Goal: Ask a question

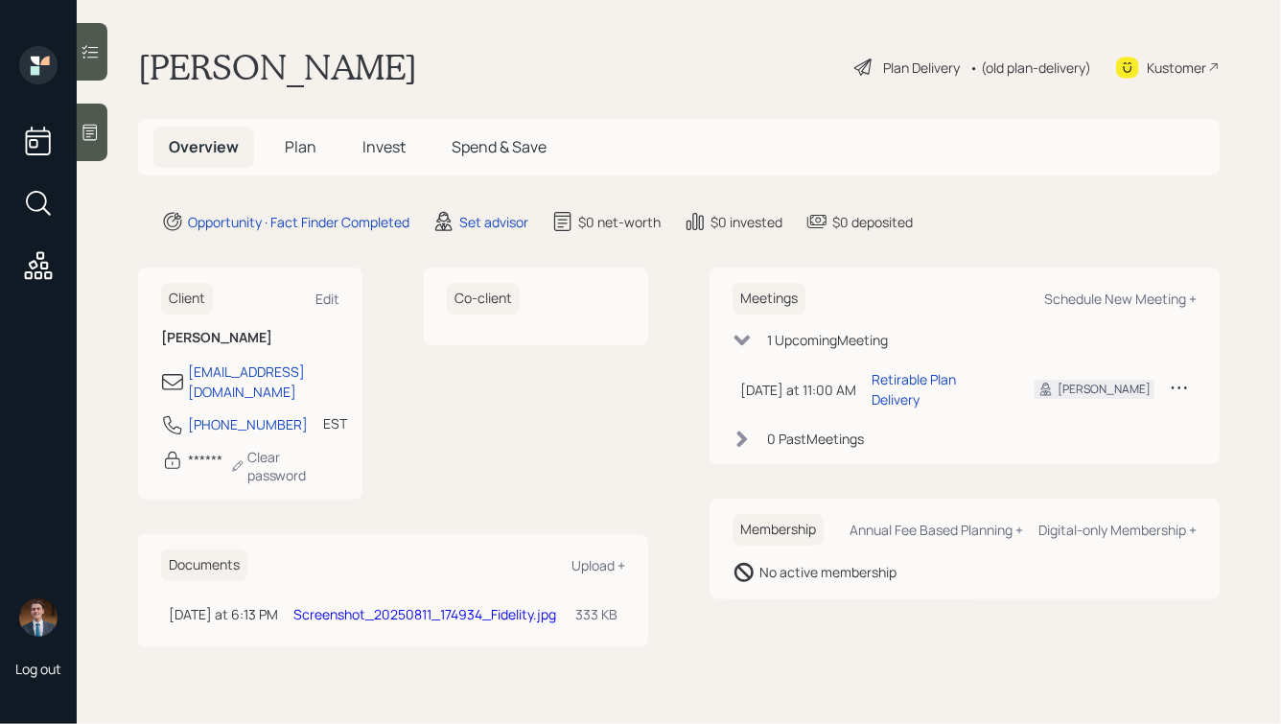
click at [90, 127] on icon at bounding box center [90, 132] width 19 height 19
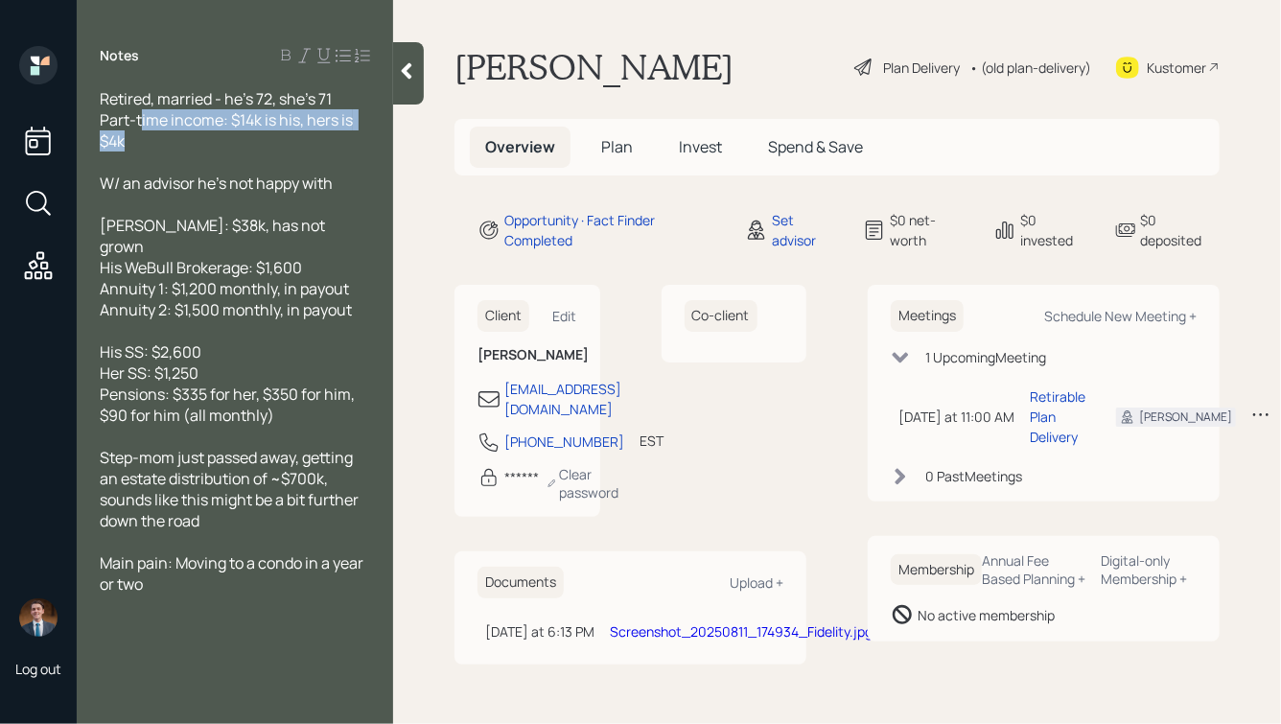
drag, startPoint x: 220, startPoint y: 142, endPoint x: 133, endPoint y: 114, distance: 90.7
click at [133, 115] on div "Retired, married - he's 72, she's 71 Part-time income: $14k is his, hers is $4k" at bounding box center [235, 119] width 270 height 63
click at [236, 147] on div "Retired, married - he's 72, she's 71 Part-time income: $14k is his, hers is $4k" at bounding box center [235, 119] width 270 height 63
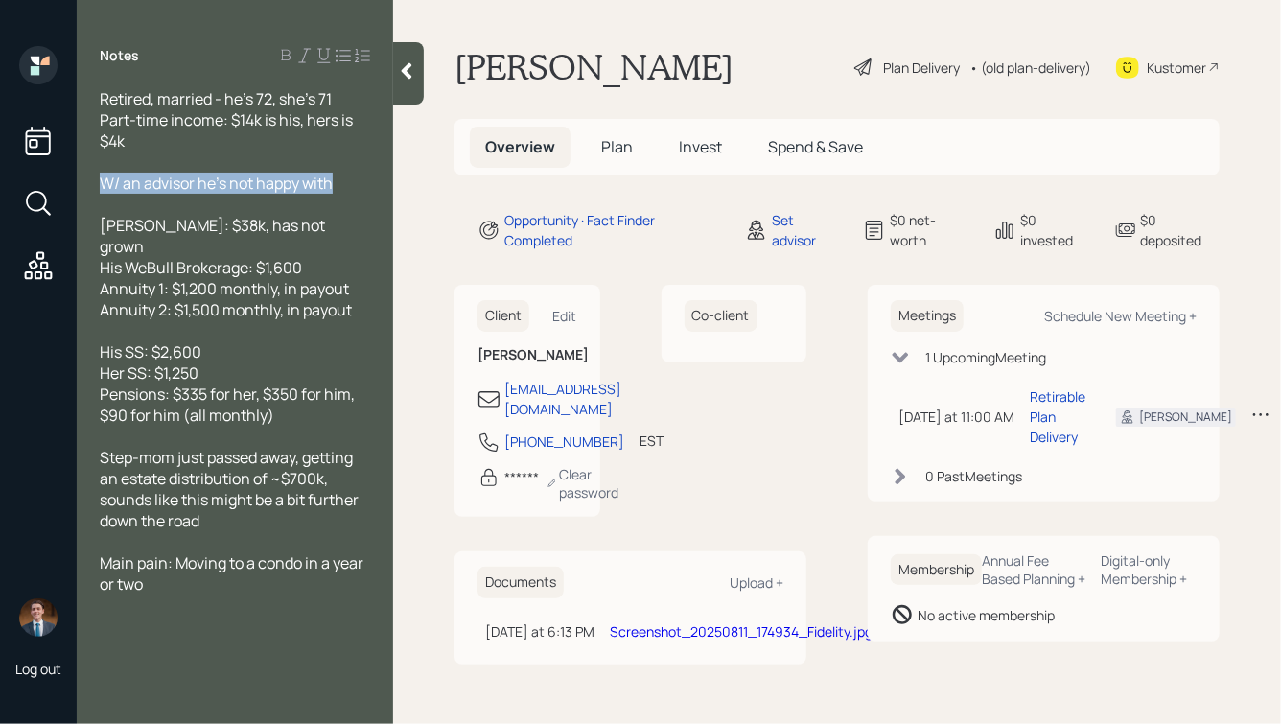
drag, startPoint x: 102, startPoint y: 183, endPoint x: 241, endPoint y: 254, distance: 156.1
click at [241, 254] on div "Retired, married - he's 72, she's 71 Part-time income: $14k is his, hers is $4k…" at bounding box center [235, 341] width 270 height 506
click at [247, 262] on span "[PERSON_NAME]: $38k, has not grown His WeBull Brokerage: $1,600 Annuity 1: $1,2…" at bounding box center [226, 267] width 252 height 105
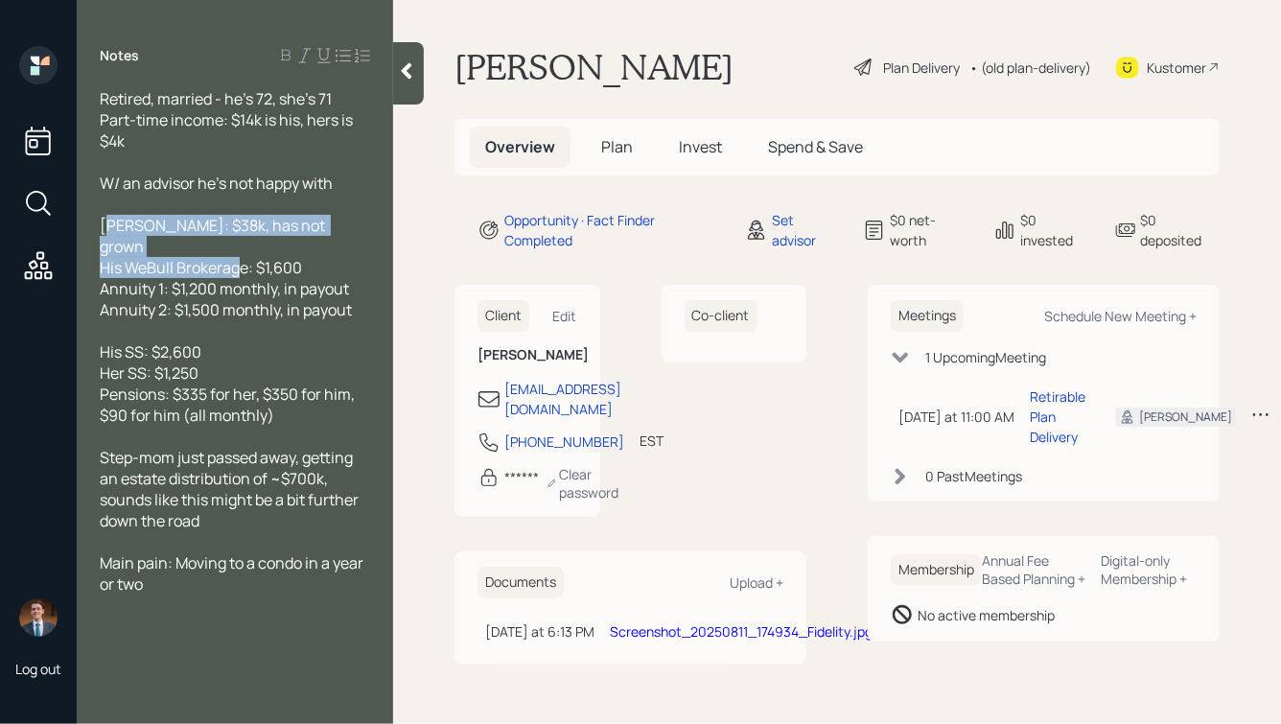
drag, startPoint x: 309, startPoint y: 246, endPoint x: 110, endPoint y: 227, distance: 199.4
click at [110, 227] on div "[PERSON_NAME]: $38k, has not grown His WeBull Brokerage: $1,600 Annuity 1: $1,2…" at bounding box center [235, 267] width 270 height 105
click at [110, 227] on span "[PERSON_NAME]: $38k, has not grown His WeBull Brokerage: $1,600 Annuity 1: $1,2…" at bounding box center [226, 267] width 252 height 105
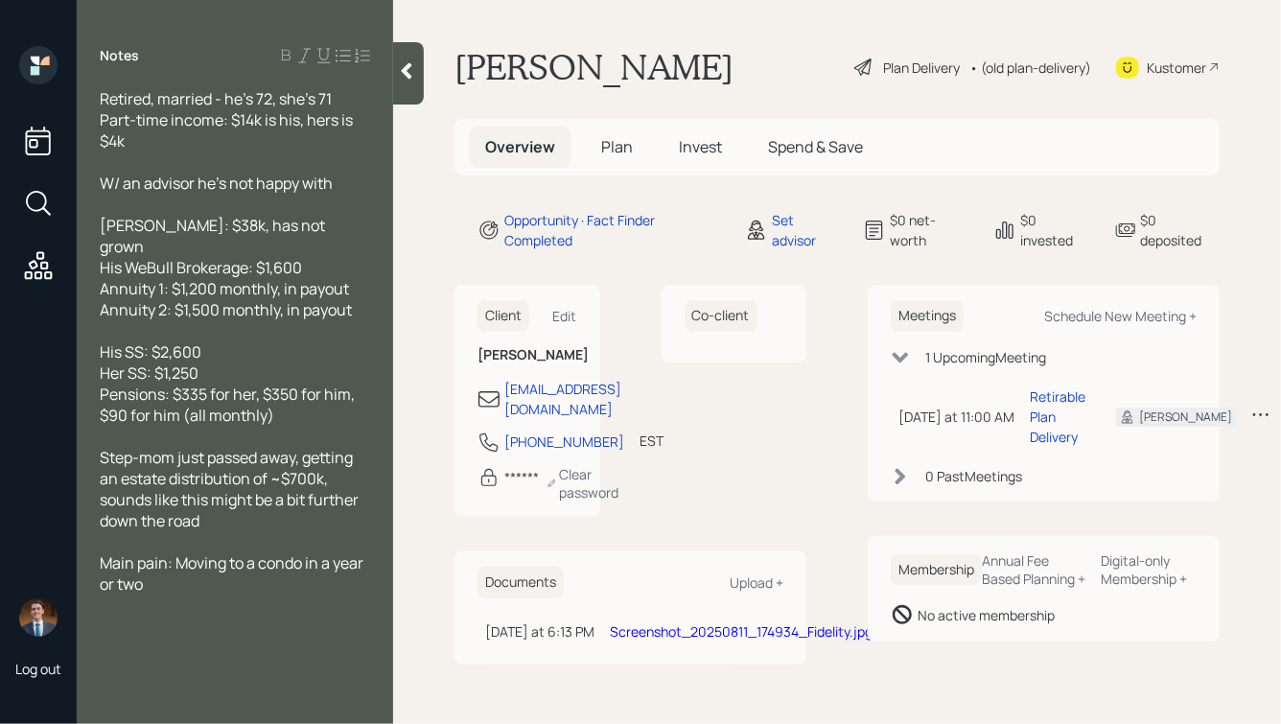
drag, startPoint x: 100, startPoint y: 223, endPoint x: 291, endPoint y: 255, distance: 194.3
click at [291, 255] on div "Retired, married - he's 72, she's 71 Part-time income: $14k is his, hers is $4k…" at bounding box center [235, 341] width 316 height 506
click at [316, 245] on div "[PERSON_NAME]: $38k, has not grown His WeBull Brokerage: $1,600 Annuity 1: $1,2…" at bounding box center [235, 267] width 270 height 105
click at [285, 320] on div at bounding box center [235, 330] width 270 height 21
click at [416, 73] on icon at bounding box center [406, 70] width 19 height 19
